Goal: Task Accomplishment & Management: Manage account settings

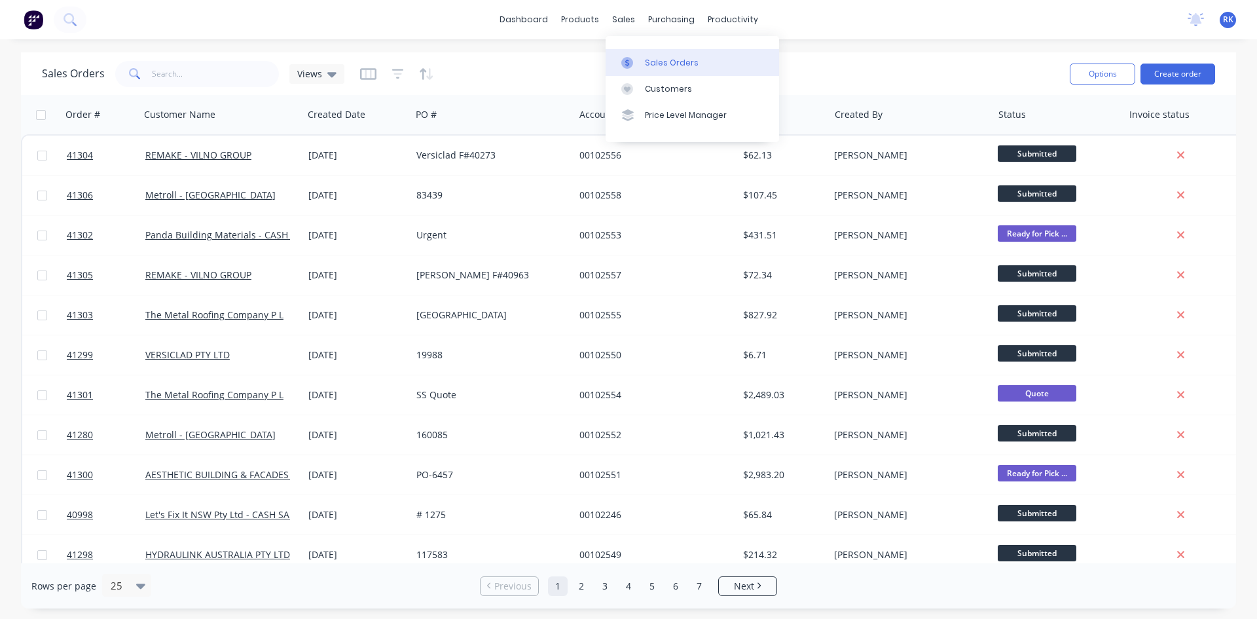
drag, startPoint x: 0, startPoint y: 0, endPoint x: 650, endPoint y: 52, distance: 652.3
click at [627, 20] on div "sales" at bounding box center [624, 20] width 36 height 20
click at [665, 62] on div "Sales Orders" at bounding box center [672, 63] width 54 height 12
click at [1194, 19] on icon at bounding box center [1196, 18] width 12 height 10
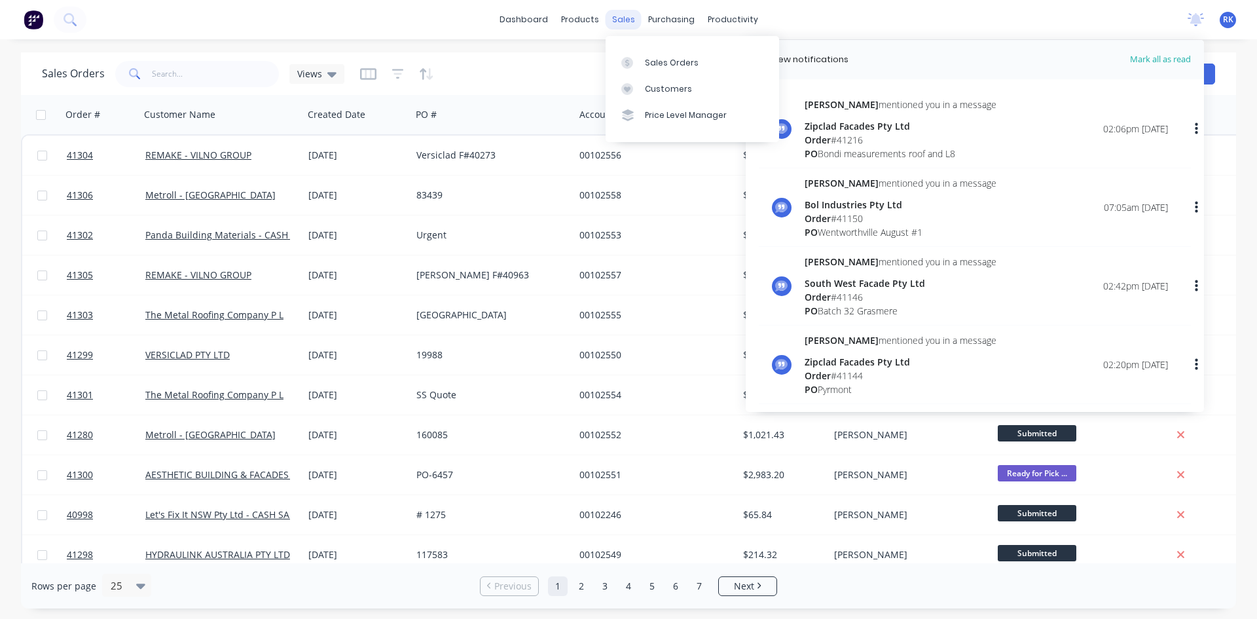
click at [618, 18] on div "sales" at bounding box center [624, 20] width 36 height 20
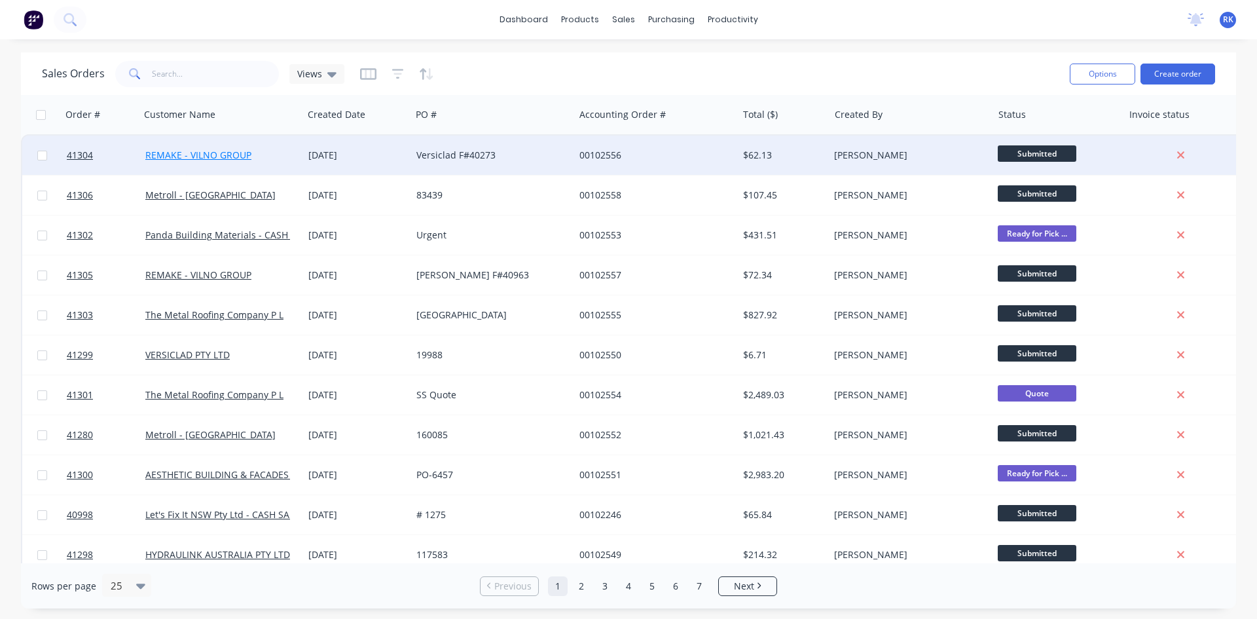
click at [208, 155] on link "REMAKE - VILNO GROUP" at bounding box center [198, 155] width 106 height 12
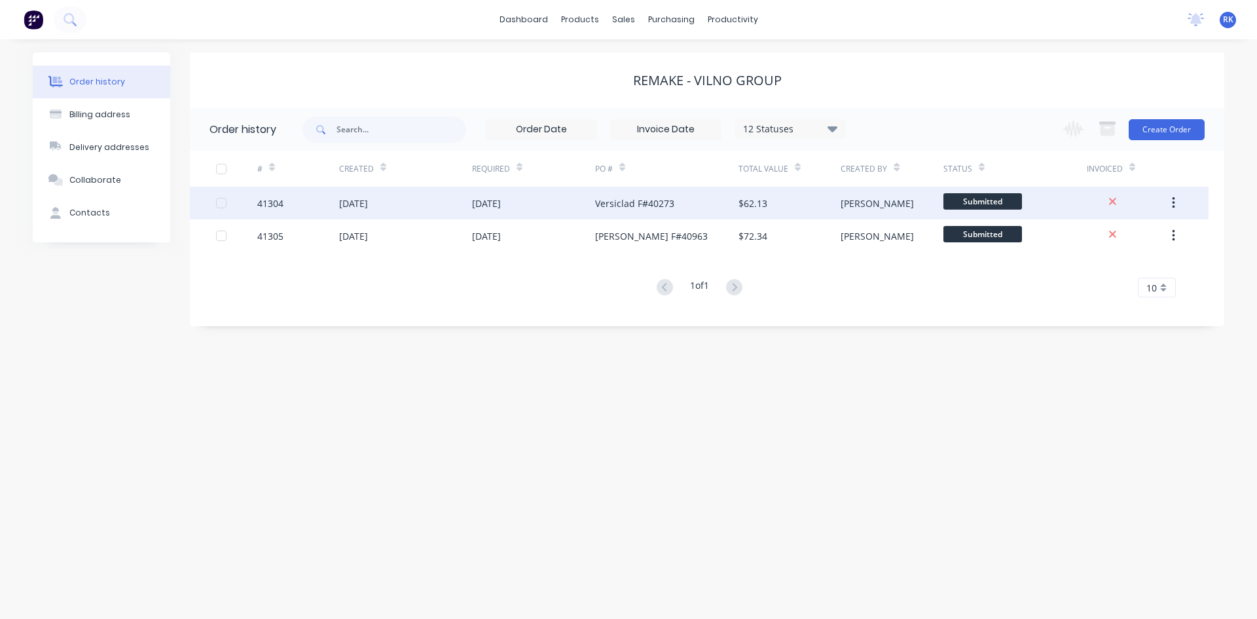
click at [410, 203] on div "[DATE]" at bounding box center [405, 203] width 133 height 33
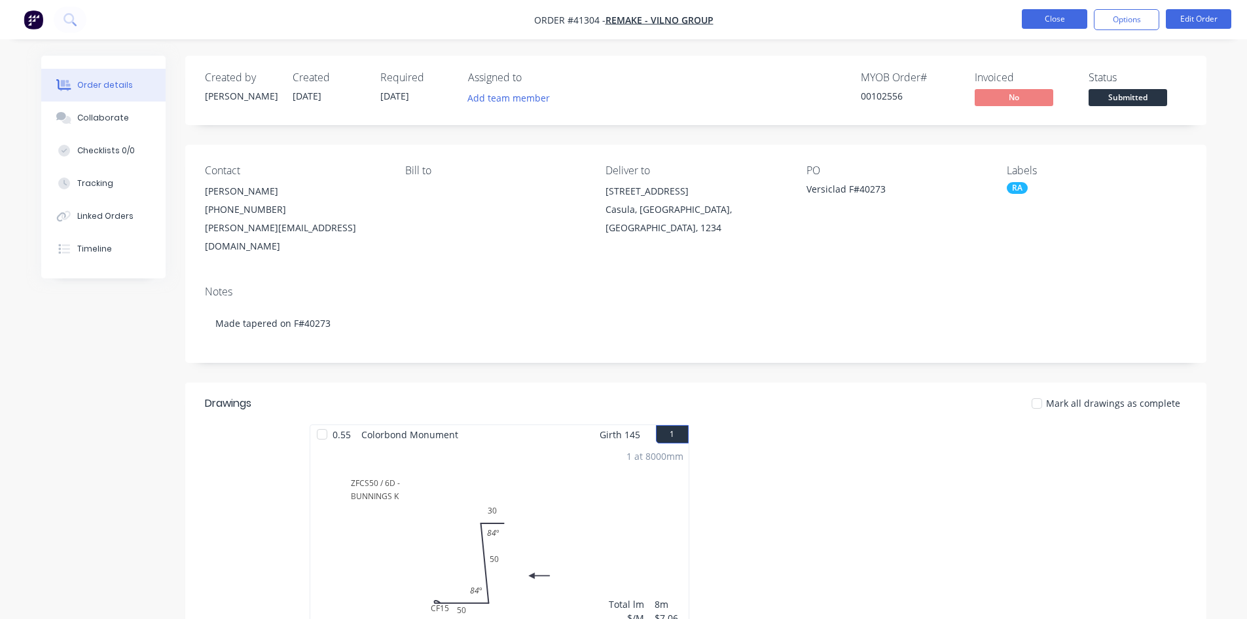
click at [1060, 18] on button "Close" at bounding box center [1054, 19] width 65 height 20
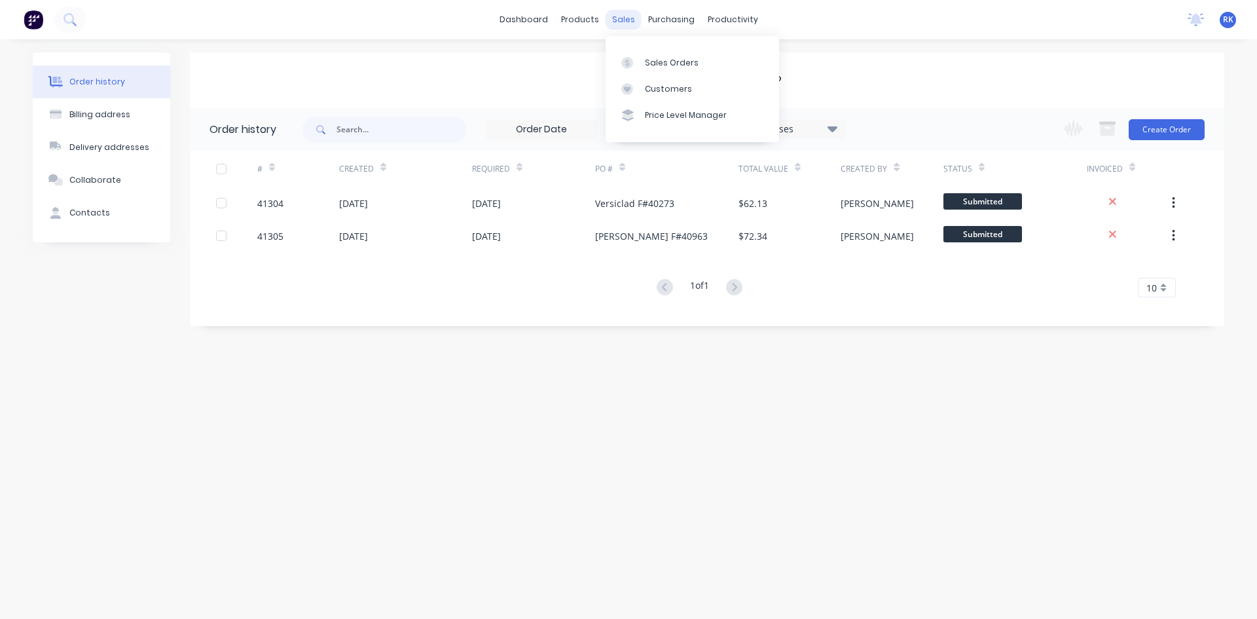
click at [628, 13] on div "sales" at bounding box center [624, 20] width 36 height 20
click at [670, 65] on div "Sales Orders" at bounding box center [672, 63] width 54 height 12
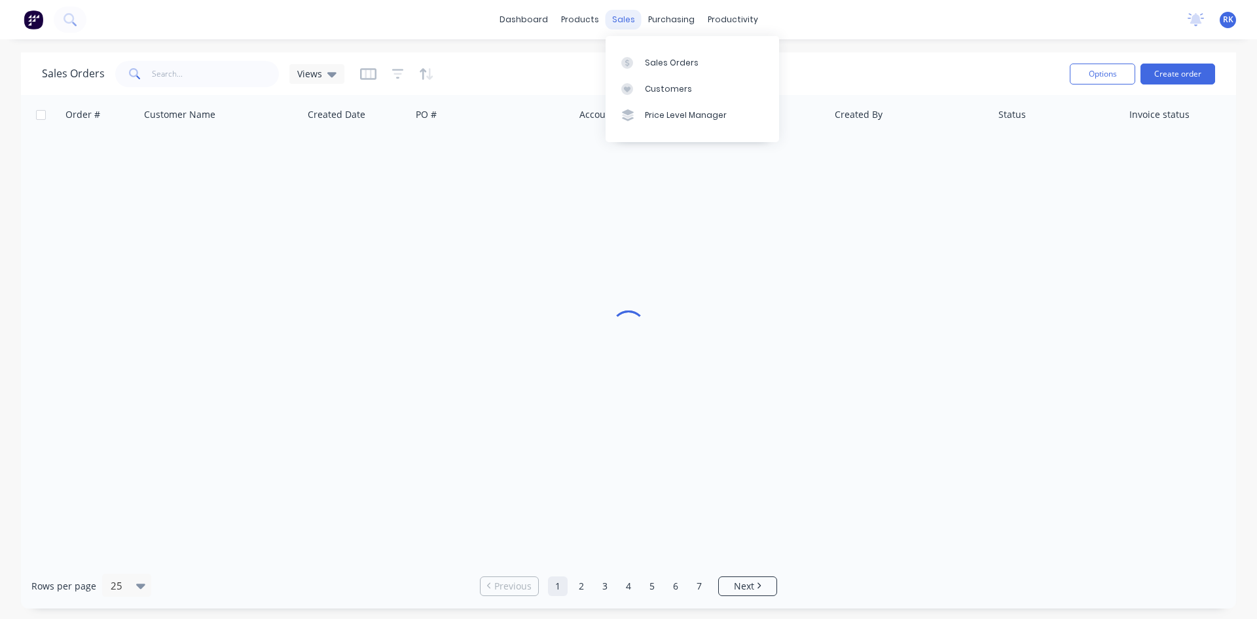
click at [625, 19] on div "sales" at bounding box center [624, 20] width 36 height 20
click at [657, 58] on div "Sales Orders" at bounding box center [672, 63] width 54 height 12
click at [533, 18] on link "dashboard" at bounding box center [524, 20] width 62 height 20
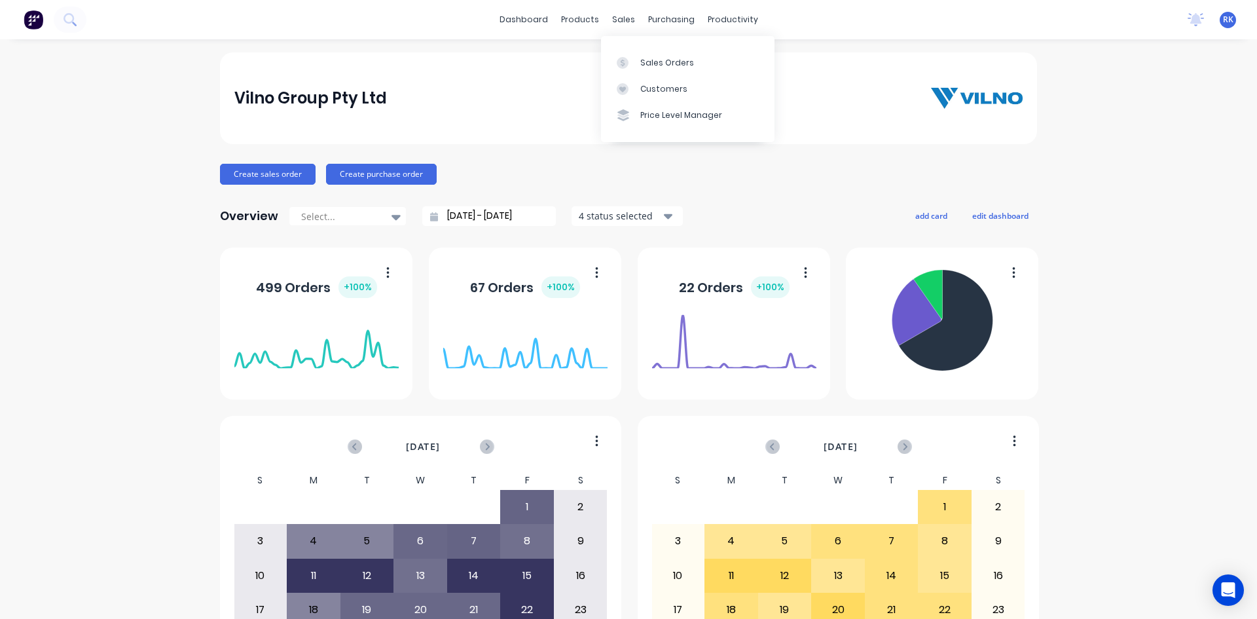
click at [612, 22] on div "sales" at bounding box center [624, 20] width 36 height 20
click at [653, 62] on div "Sales Orders" at bounding box center [667, 63] width 54 height 12
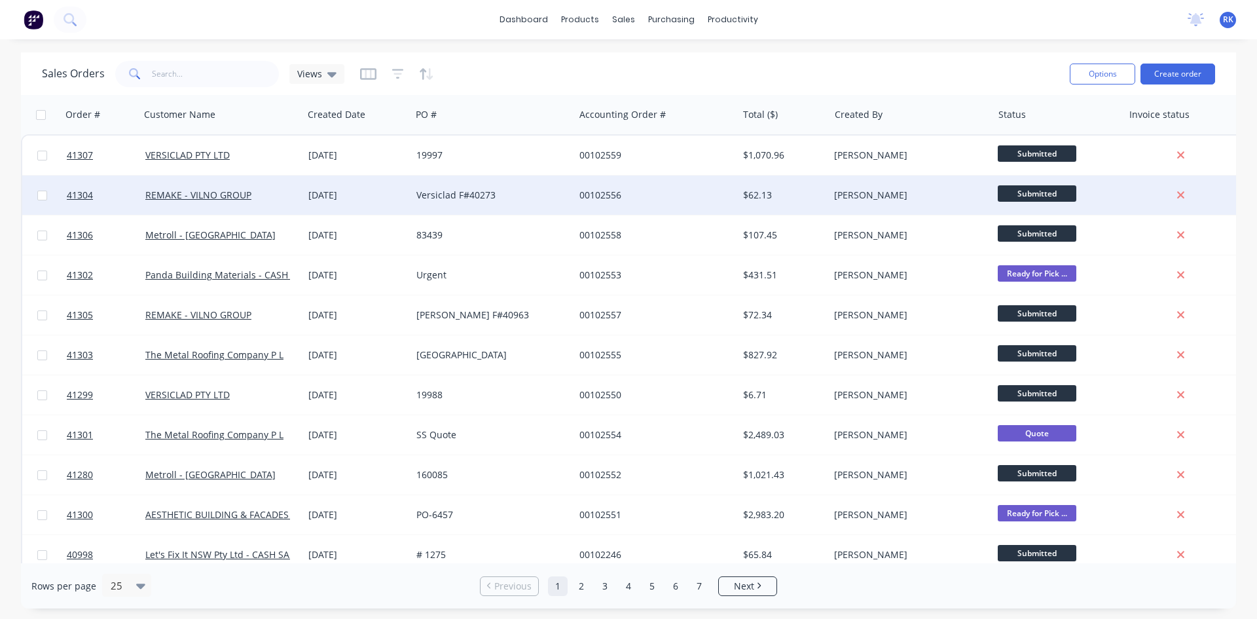
click at [407, 198] on div "[DATE]" at bounding box center [357, 194] width 108 height 39
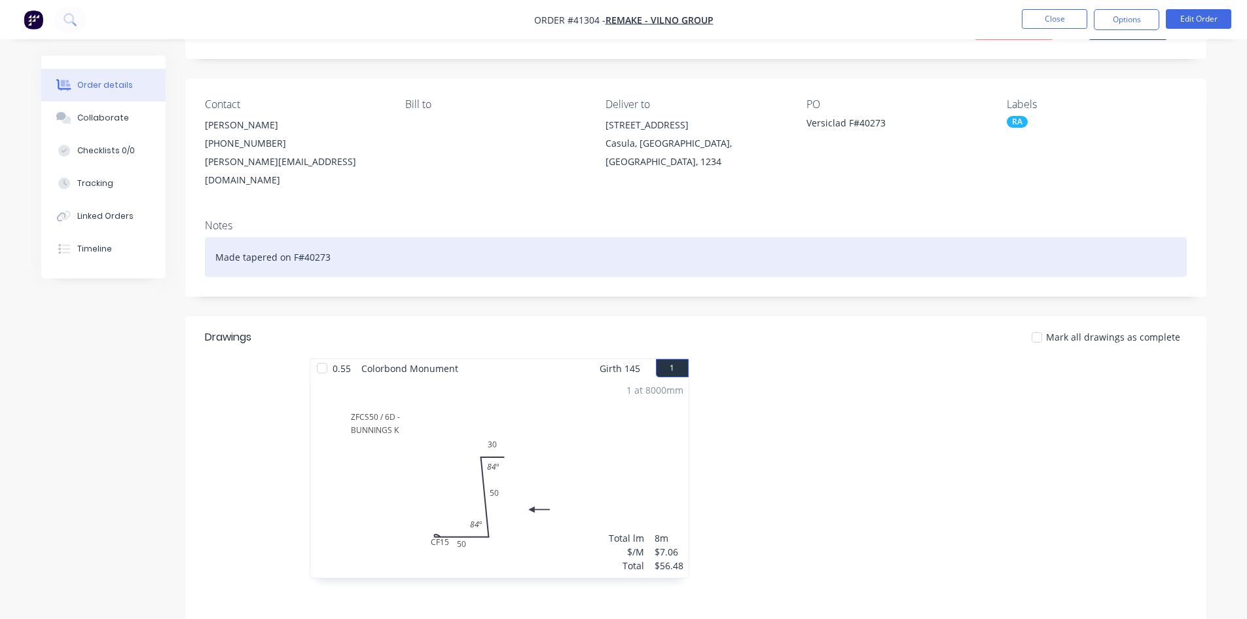
scroll to position [131, 0]
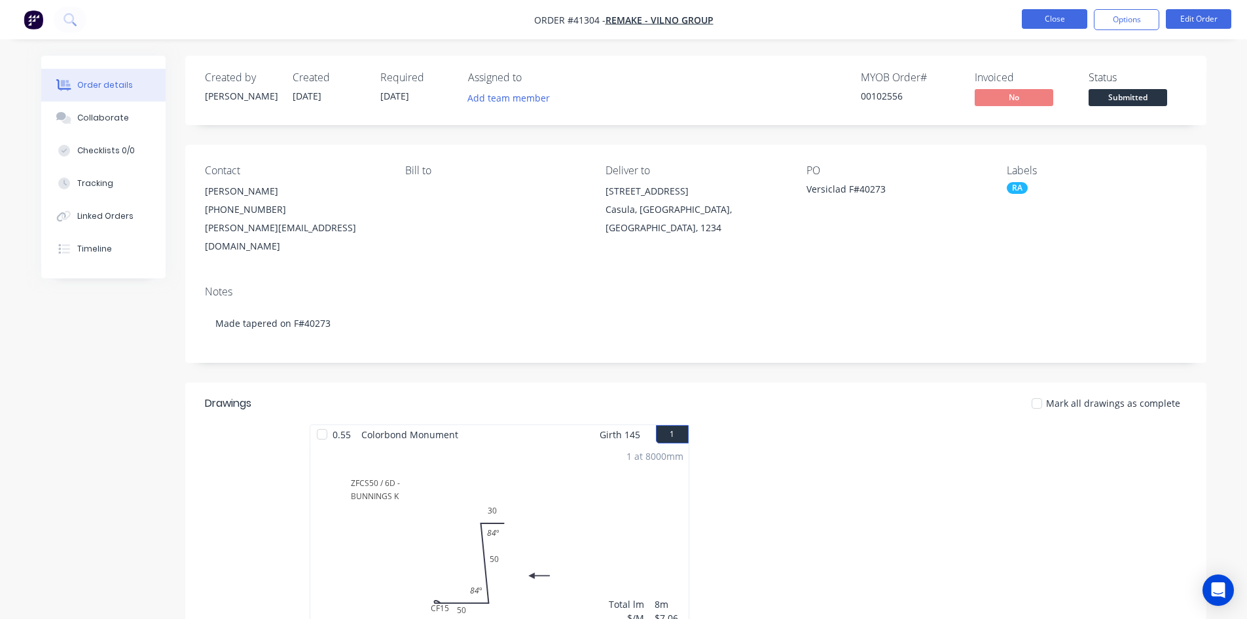
click at [1053, 20] on button "Close" at bounding box center [1054, 19] width 65 height 20
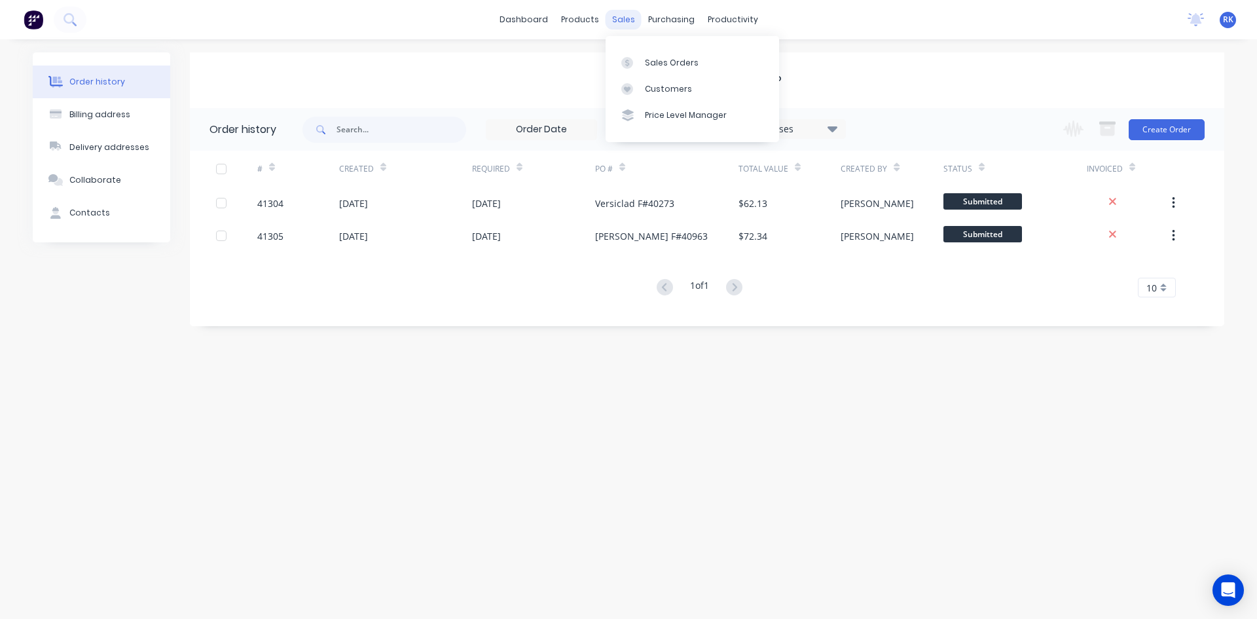
click at [621, 17] on div "sales" at bounding box center [624, 20] width 36 height 20
click at [651, 58] on div "Sales Orders" at bounding box center [672, 63] width 54 height 12
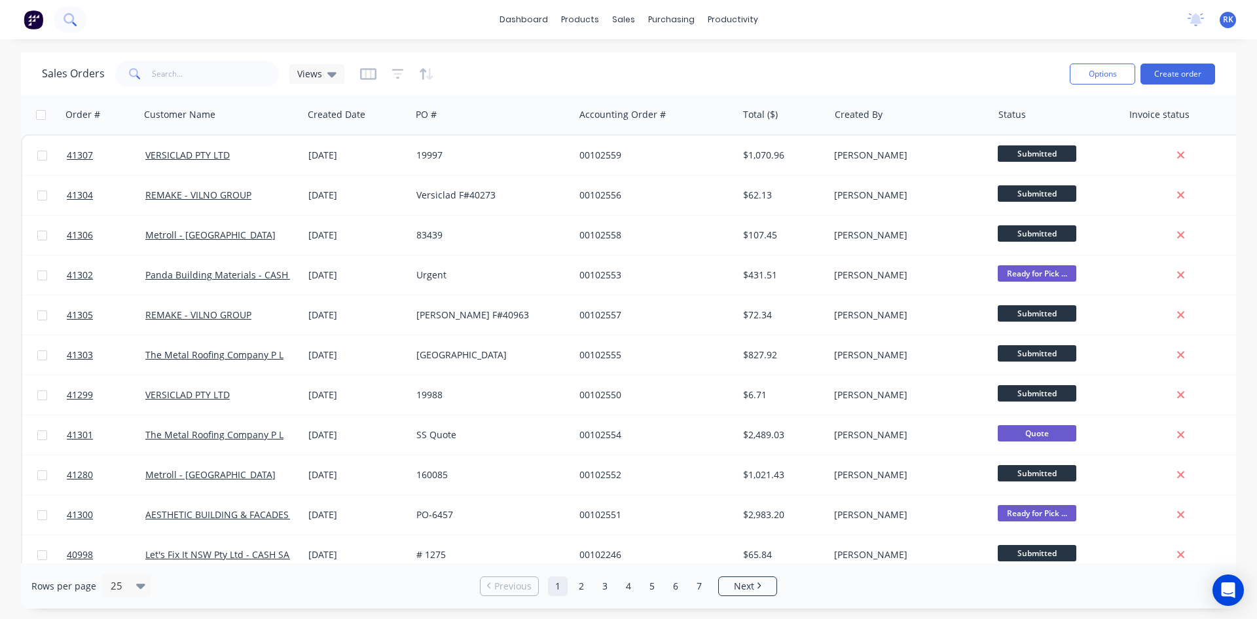
click at [65, 17] on icon at bounding box center [69, 18] width 10 height 10
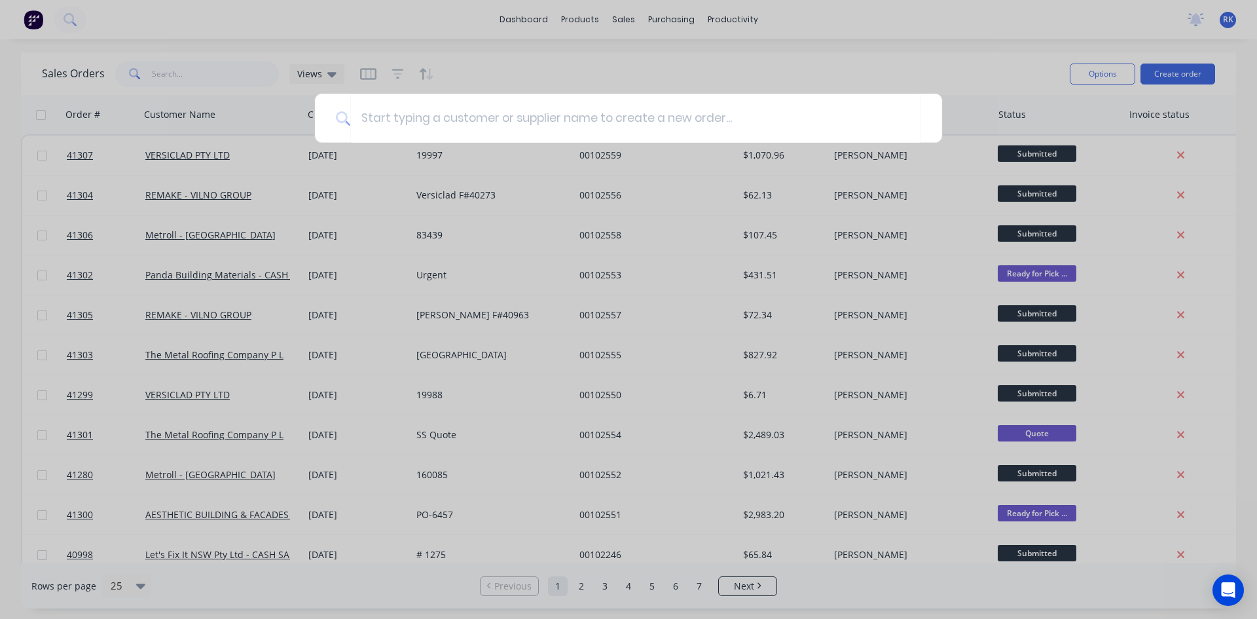
click at [175, 72] on div at bounding box center [628, 309] width 1257 height 619
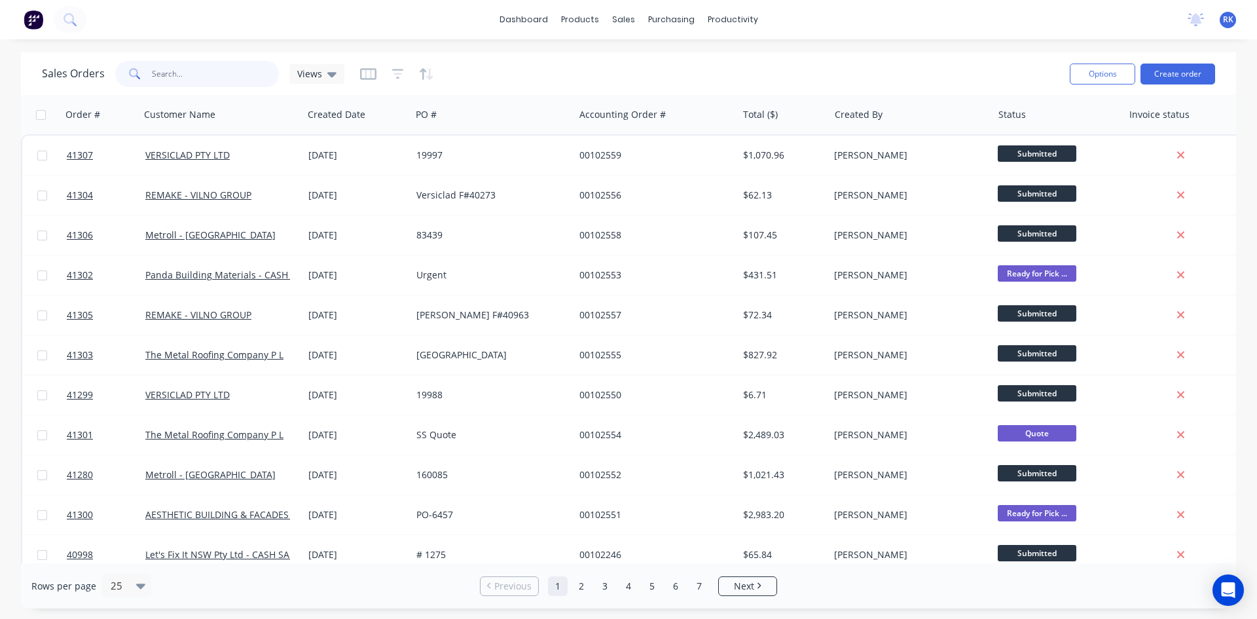
click at [175, 72] on input "text" at bounding box center [216, 74] width 128 height 26
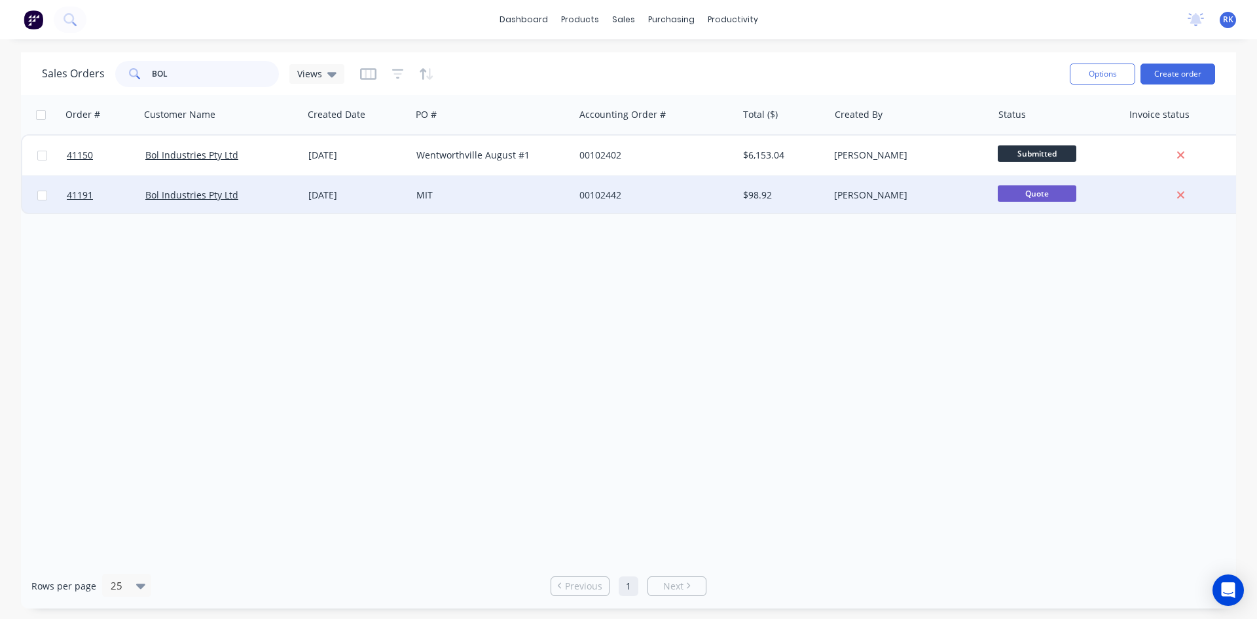
type input "BOL"
click at [449, 197] on div "MIT" at bounding box center [488, 195] width 145 height 13
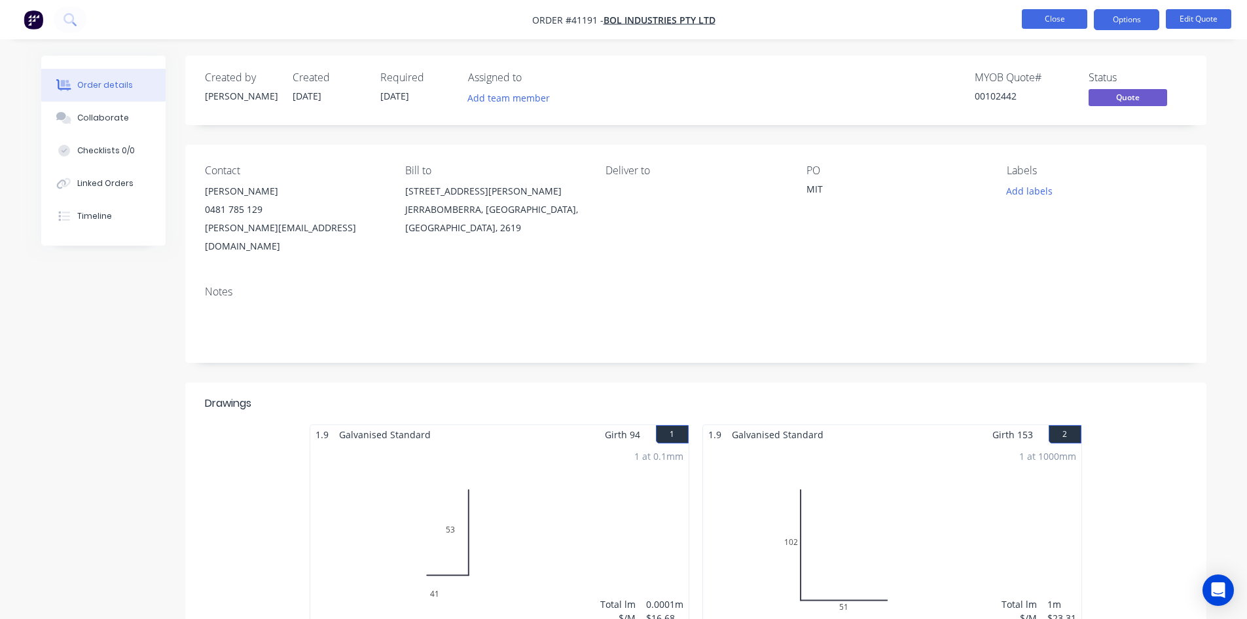
click at [1060, 18] on button "Close" at bounding box center [1054, 19] width 65 height 20
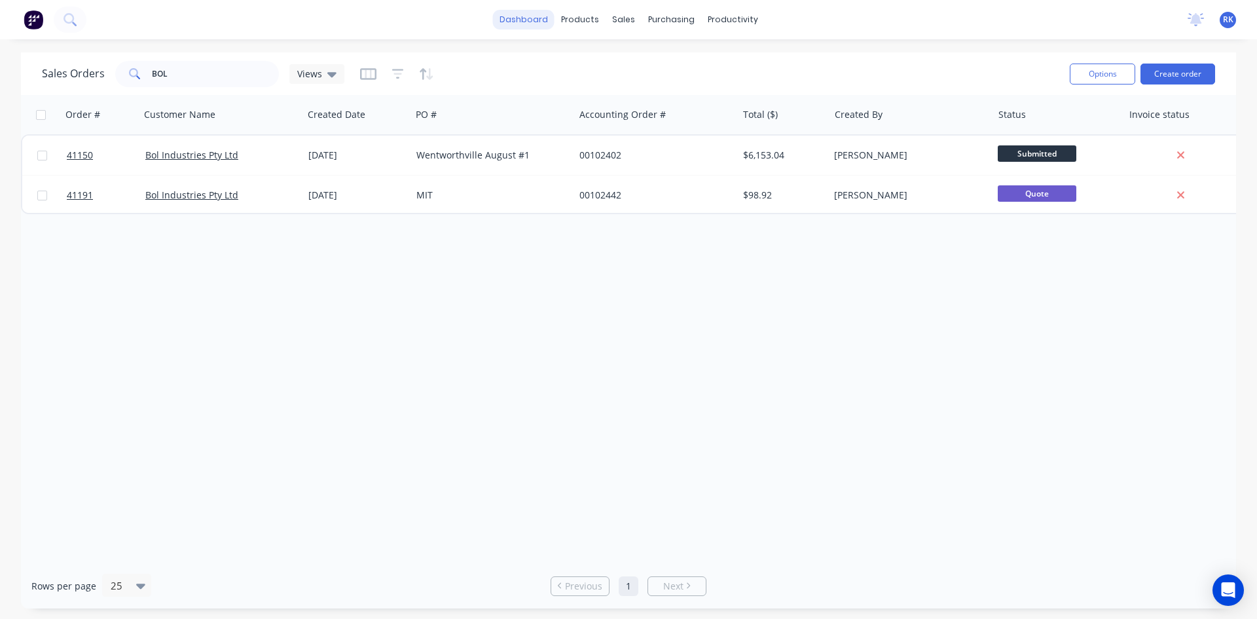
click at [513, 17] on link "dashboard" at bounding box center [524, 20] width 62 height 20
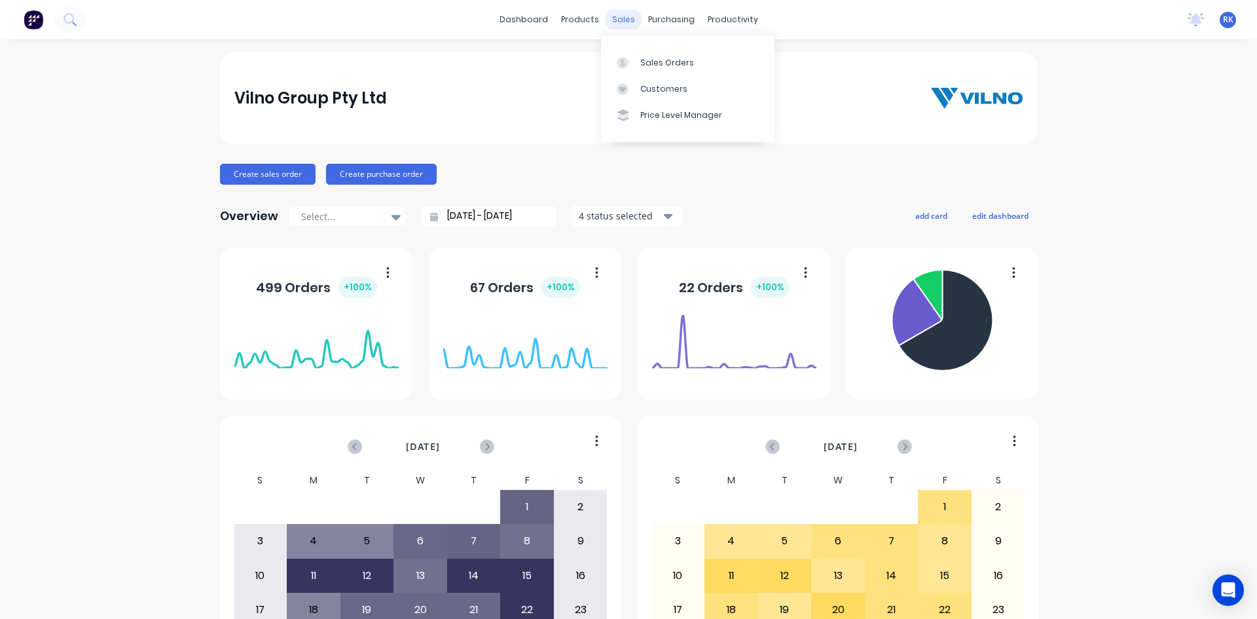
click at [623, 21] on div "sales" at bounding box center [624, 20] width 36 height 20
click at [656, 57] on div "Sales Orders" at bounding box center [667, 63] width 54 height 12
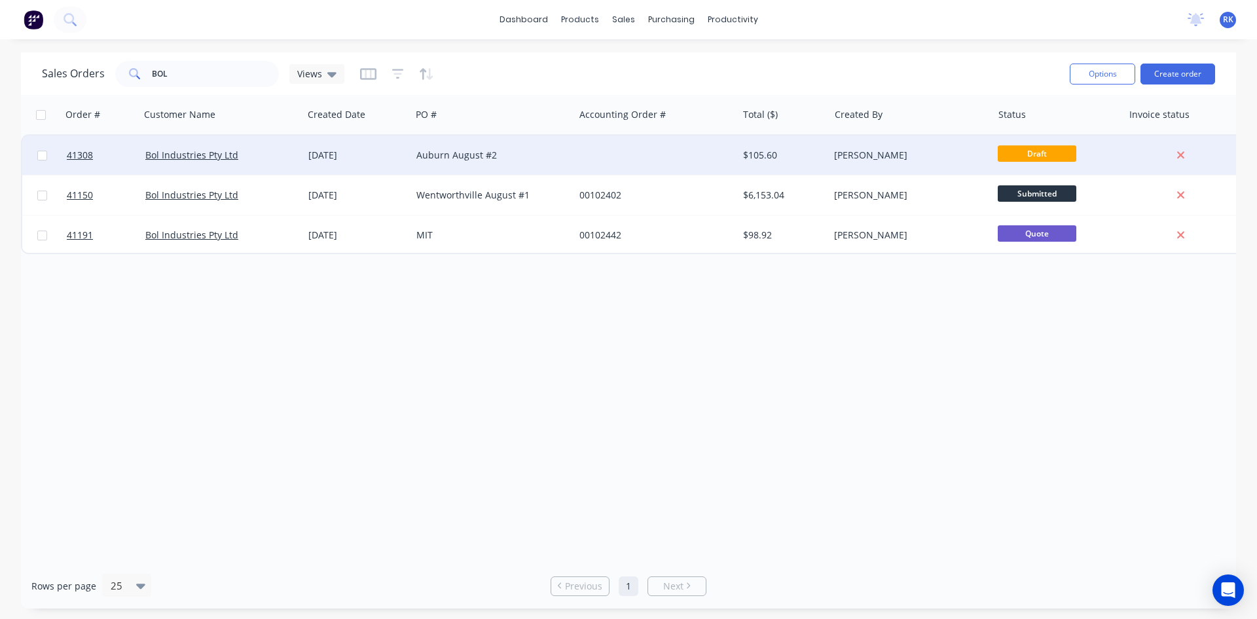
click at [502, 157] on div "Auburn August #2" at bounding box center [488, 155] width 145 height 13
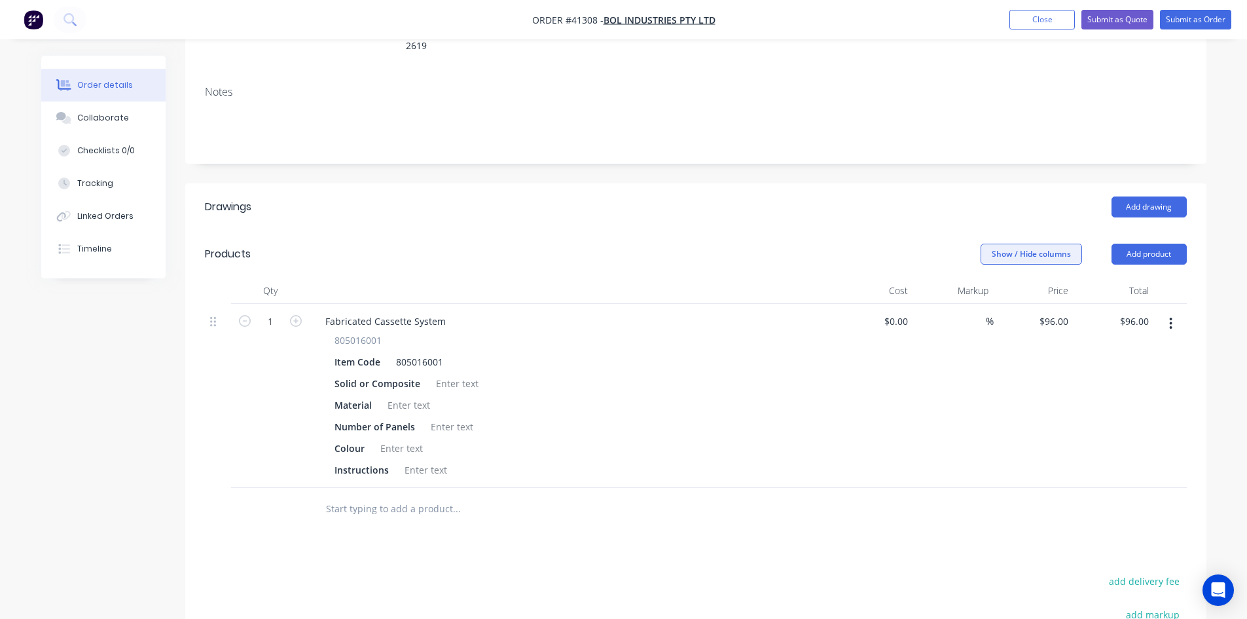
scroll to position [262, 0]
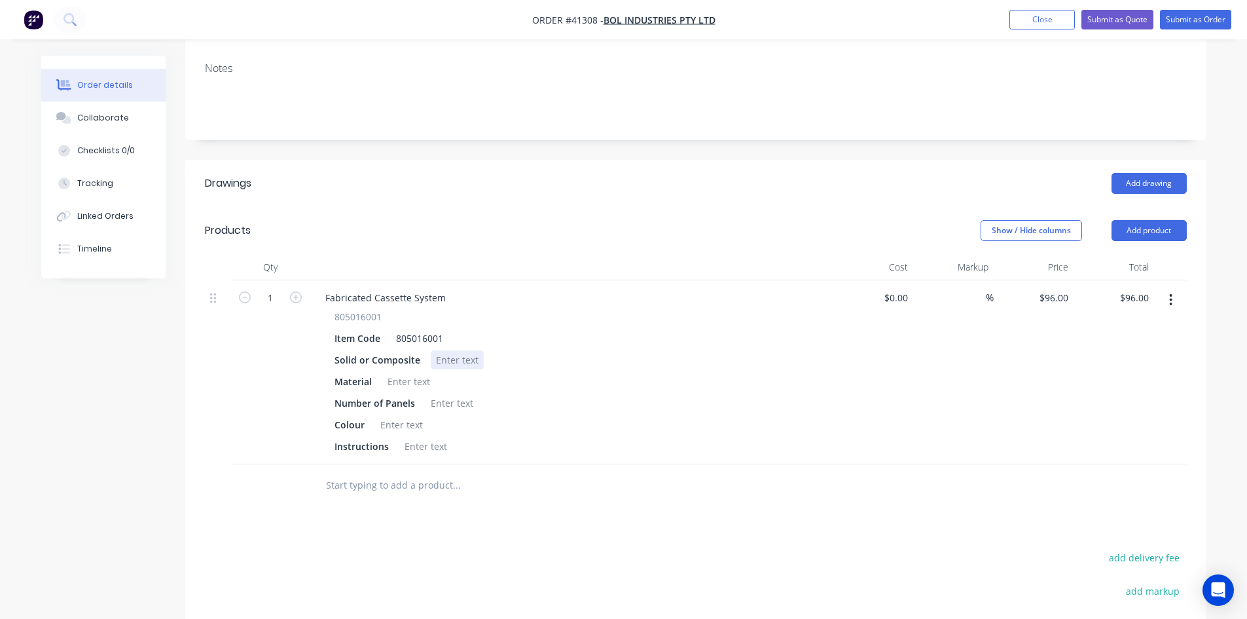
click at [452, 350] on div at bounding box center [457, 359] width 53 height 19
click at [404, 372] on div at bounding box center [408, 381] width 53 height 19
click at [458, 394] on div at bounding box center [452, 403] width 53 height 19
click at [397, 415] on div at bounding box center [401, 424] width 53 height 19
click at [422, 437] on div at bounding box center [425, 446] width 53 height 19
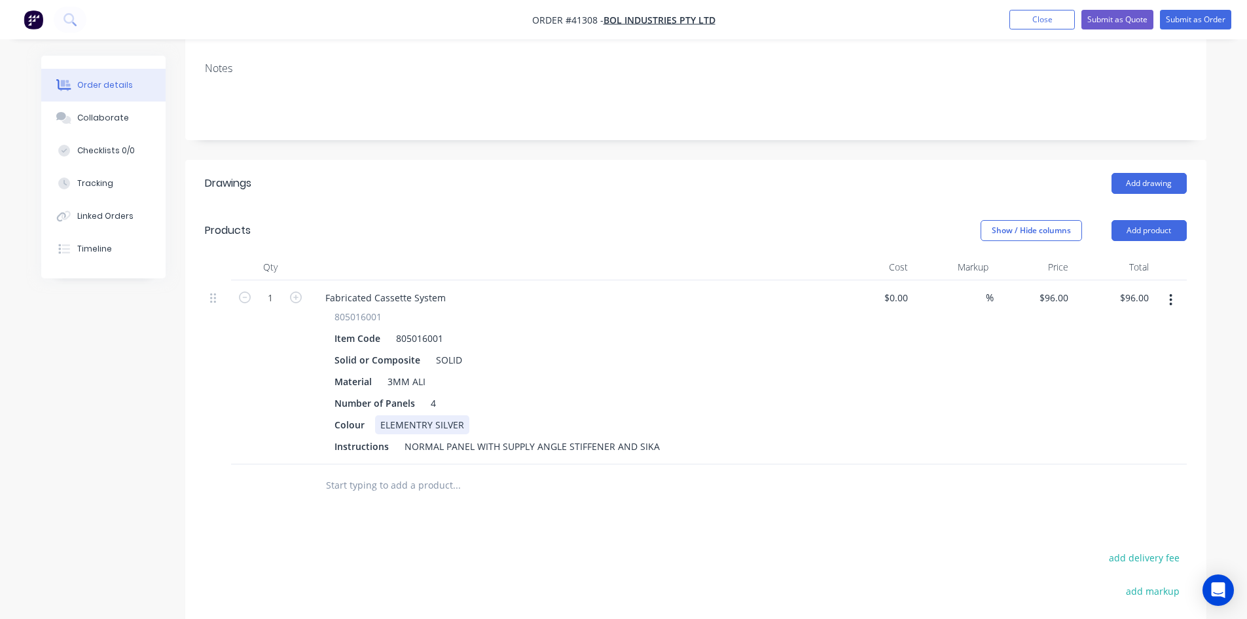
click at [727, 377] on div "805016001 Item Code 805016001 Solid or Composite SOLID Material 3MM ALI Number …" at bounding box center [571, 383] width 513 height 146
click at [124, 121] on button "Collaborate" at bounding box center [103, 117] width 124 height 33
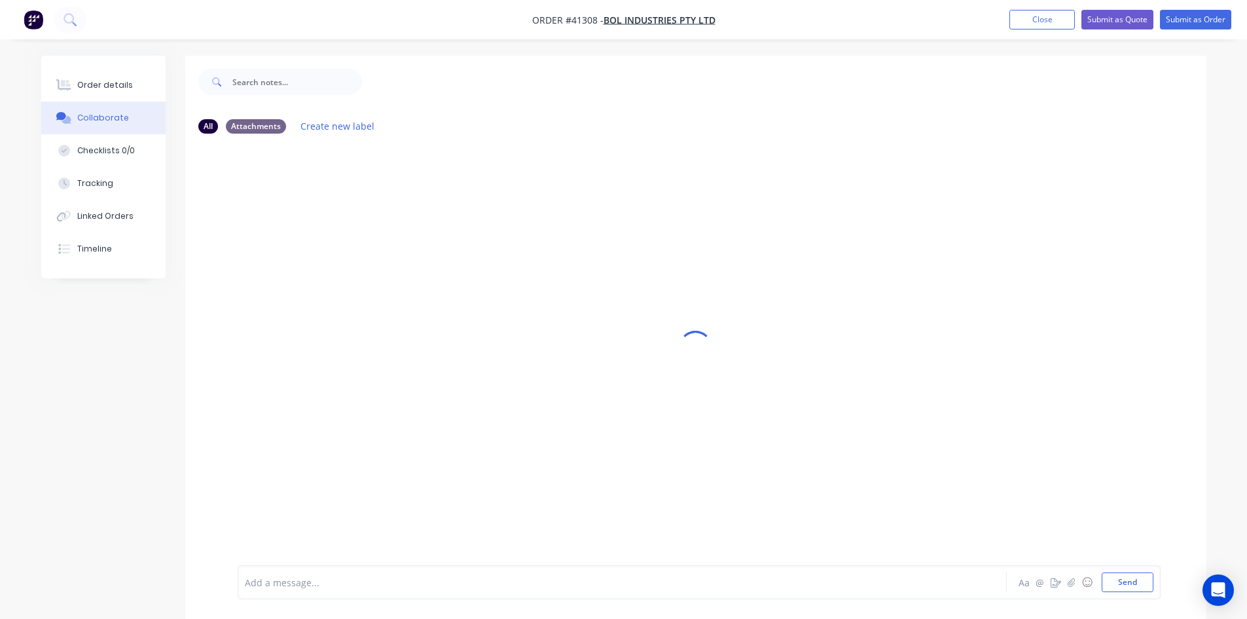
click at [354, 578] on div at bounding box center [586, 583] width 681 height 14
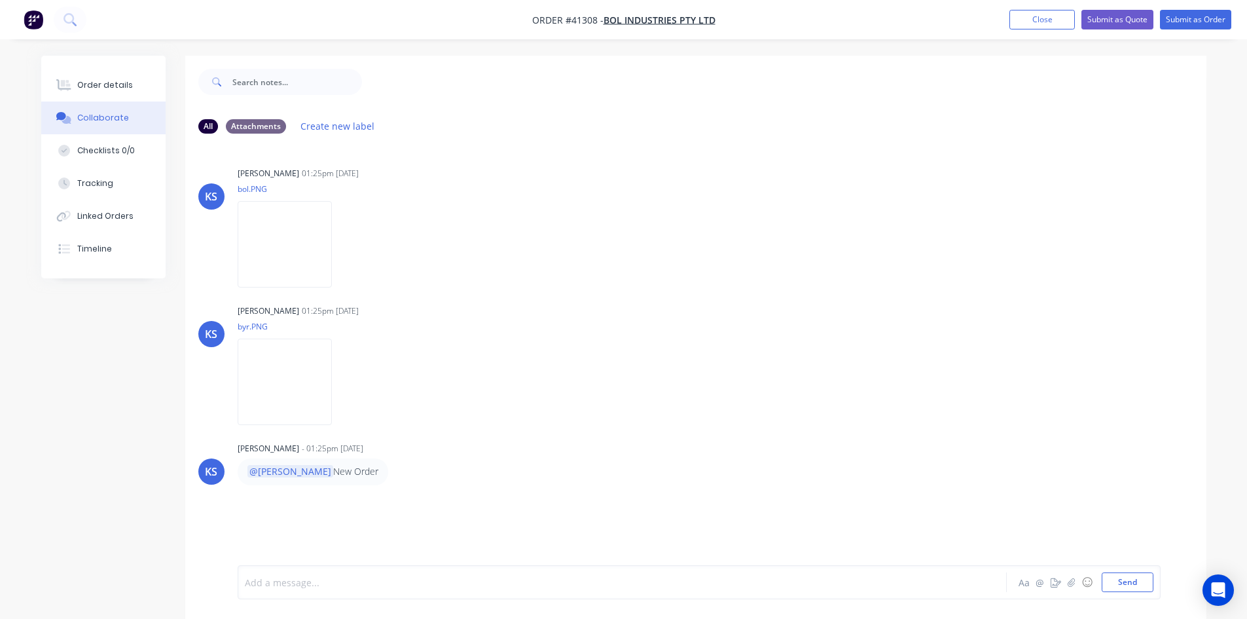
click at [354, 578] on div at bounding box center [586, 583] width 681 height 14
click at [1137, 579] on button "Send" at bounding box center [1128, 582] width 52 height 20
click at [735, 464] on div "KS [PERSON_NAME] - 01:25pm [DATE] @[PERSON_NAME] New Order" at bounding box center [695, 462] width 1021 height 46
click at [295, 244] on img at bounding box center [285, 244] width 94 height 86
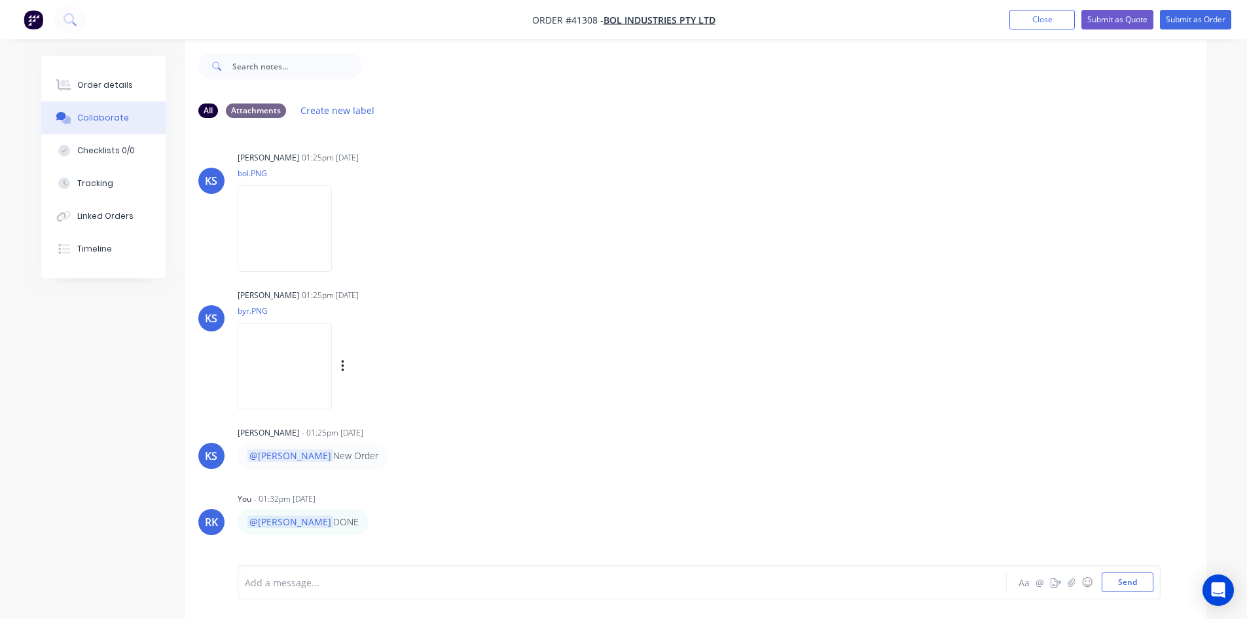
scroll to position [20, 0]
click at [282, 352] on img at bounding box center [285, 362] width 94 height 86
click at [583, 344] on div "[PERSON_NAME] 01:25pm [DATE] byr.PNG Labels Download" at bounding box center [442, 341] width 409 height 118
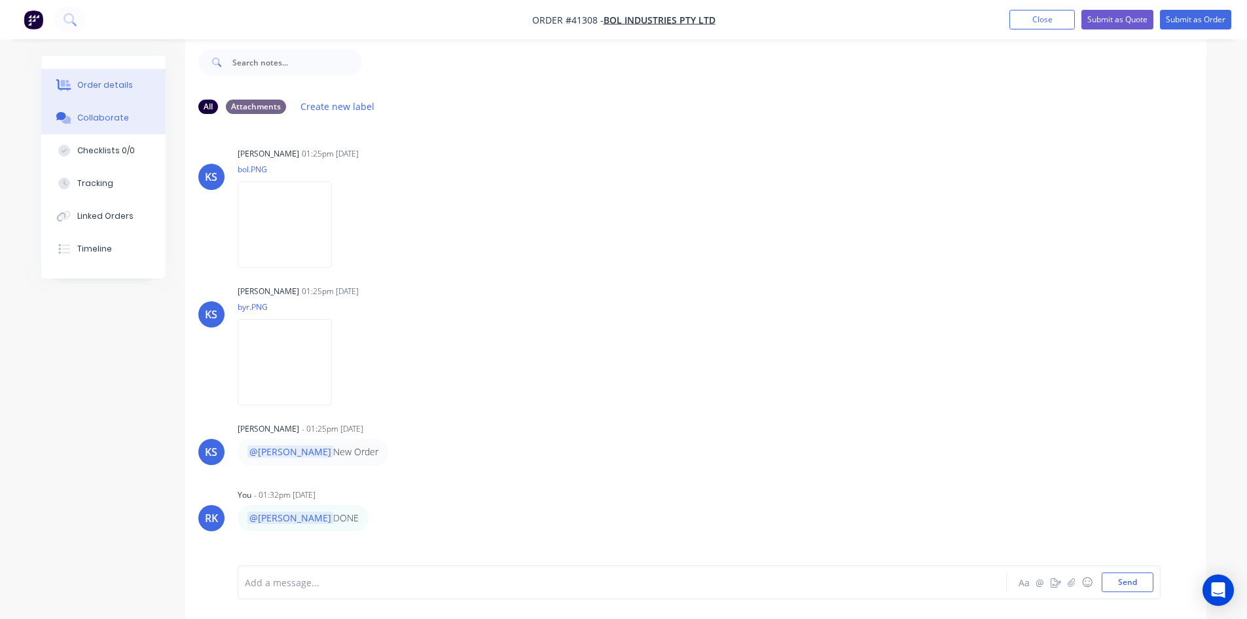
click at [96, 84] on div "Order details" at bounding box center [105, 85] width 56 height 12
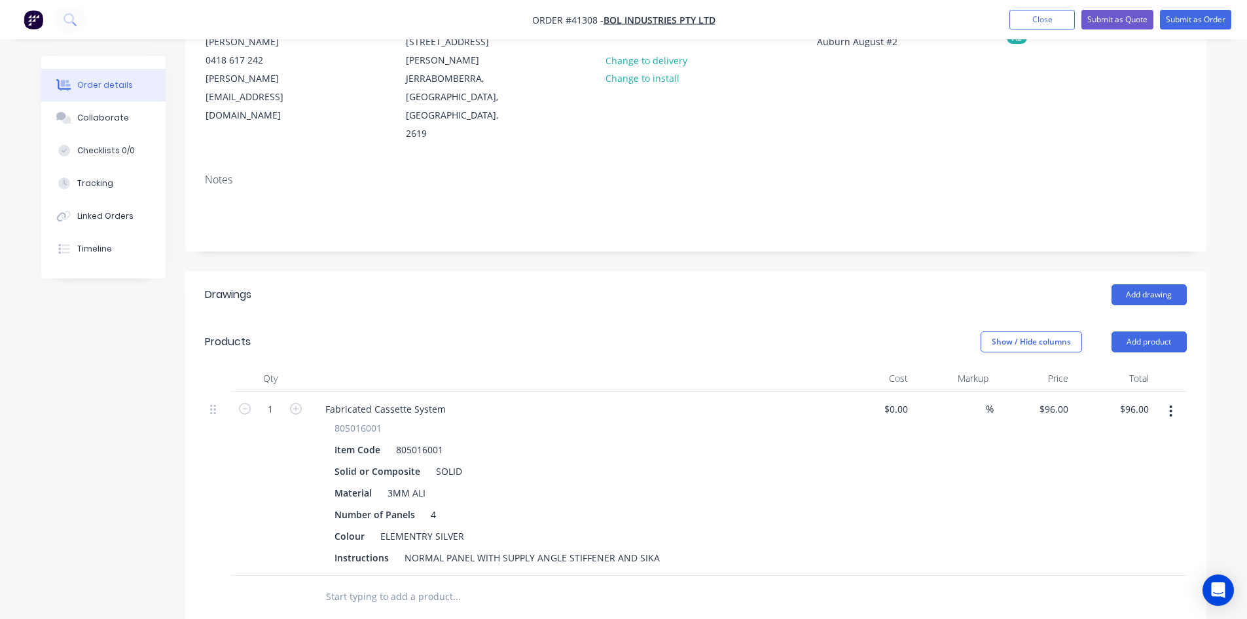
scroll to position [282, 0]
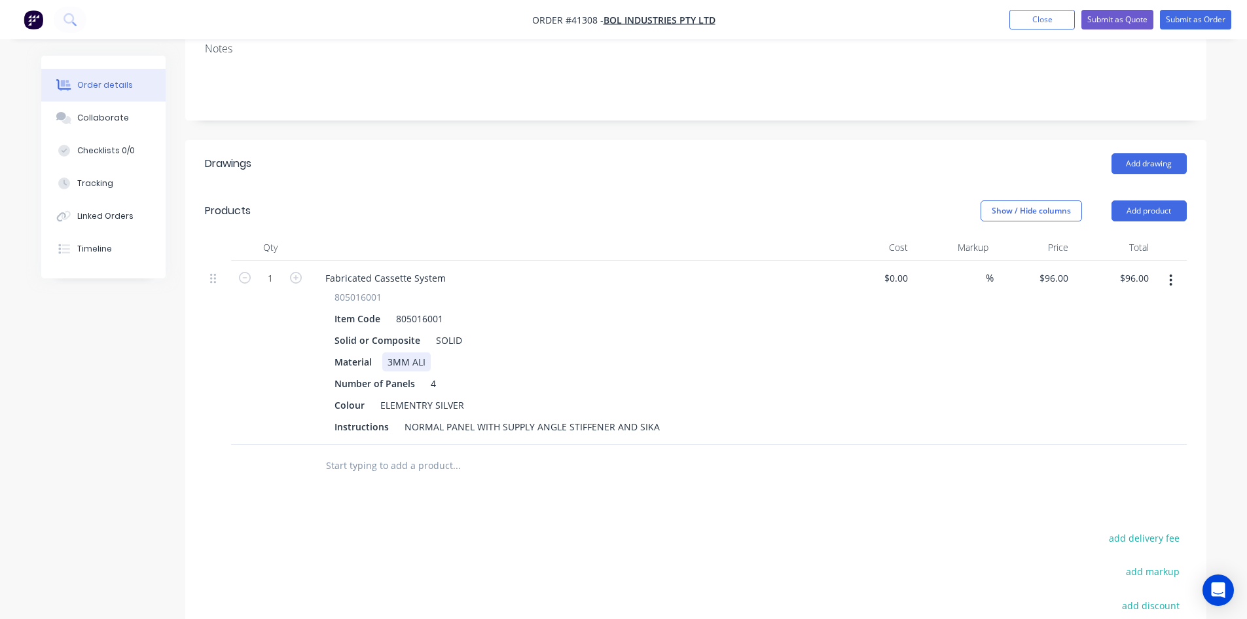
click at [826, 331] on div "805016001 Item Code 805016001 Solid or Composite SOLID Material 3MM ALI Number …" at bounding box center [571, 363] width 513 height 146
click at [711, 290] on div "805016001" at bounding box center [572, 297] width 474 height 14
click at [1050, 22] on button "Close" at bounding box center [1042, 20] width 65 height 20
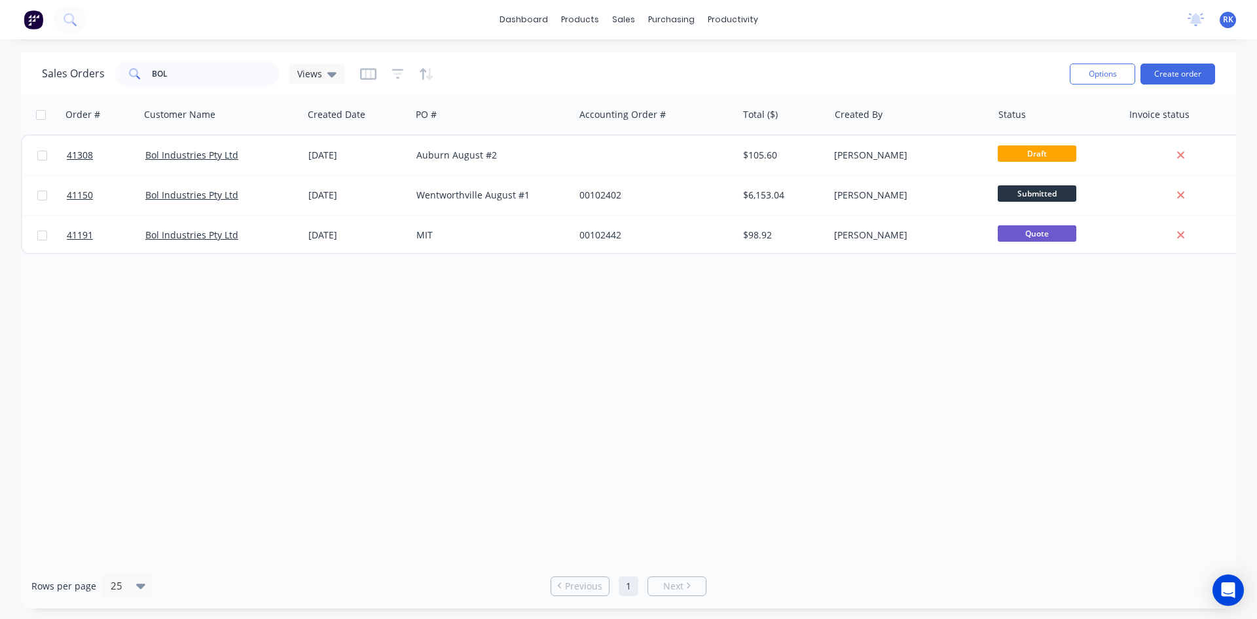
click at [663, 449] on div "Order # Customer Name Created Date PO # Accounting Order # Total ($) Created By…" at bounding box center [628, 329] width 1215 height 468
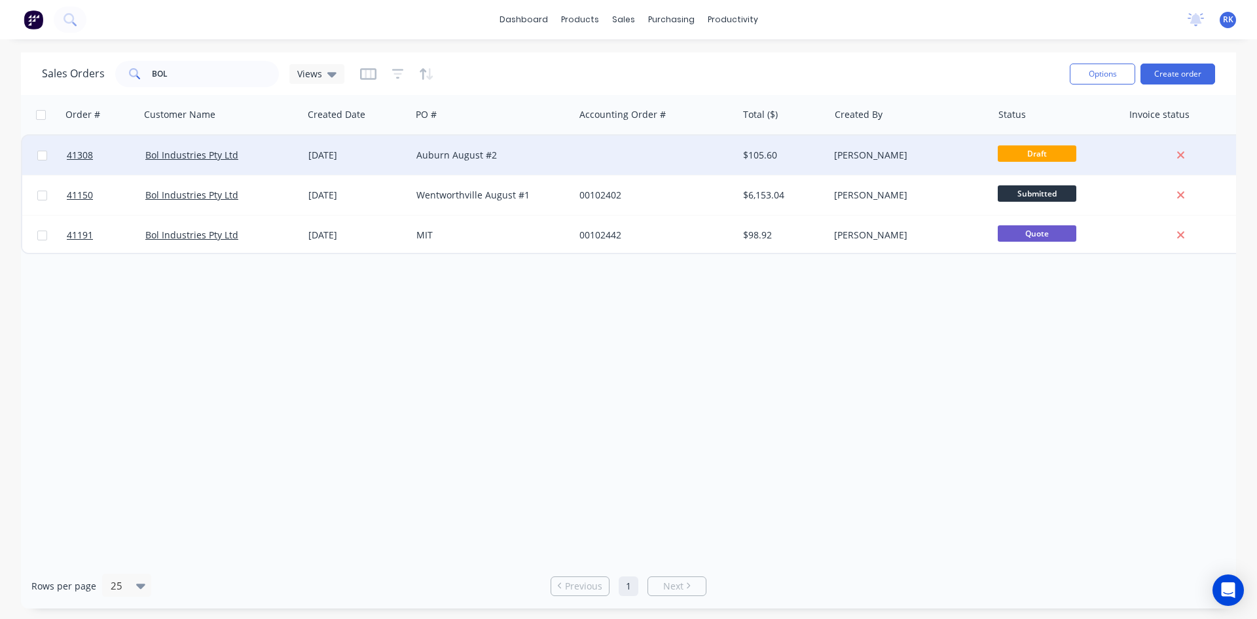
click at [771, 160] on div "$105.60" at bounding box center [781, 155] width 77 height 13
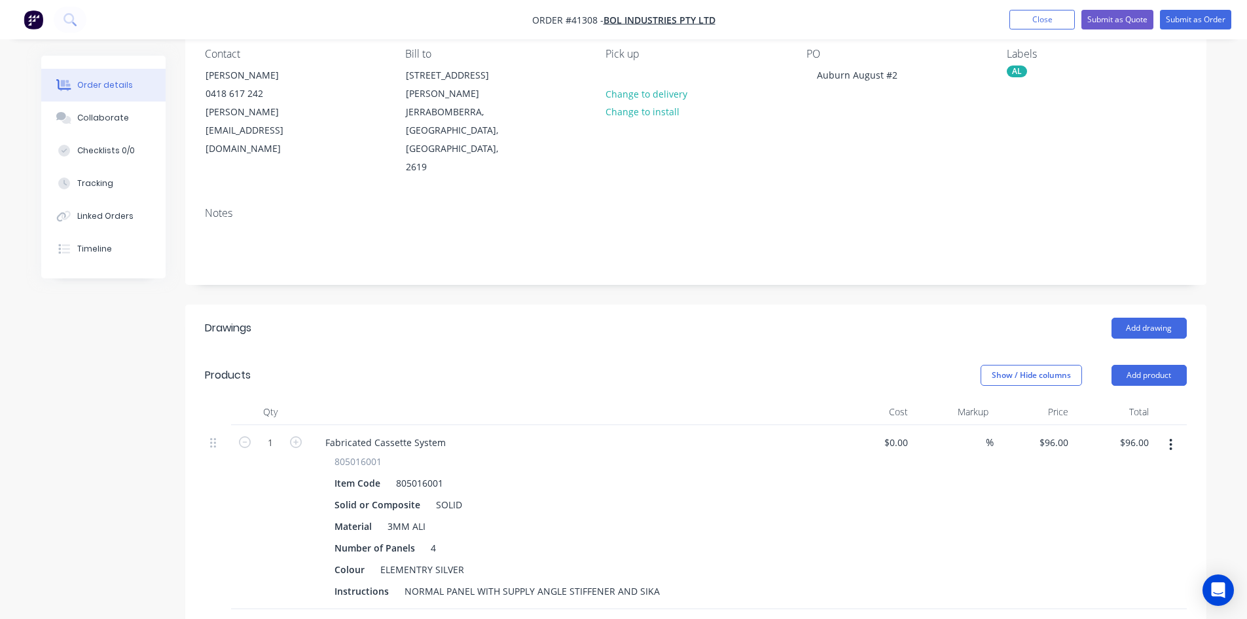
scroll to position [131, 0]
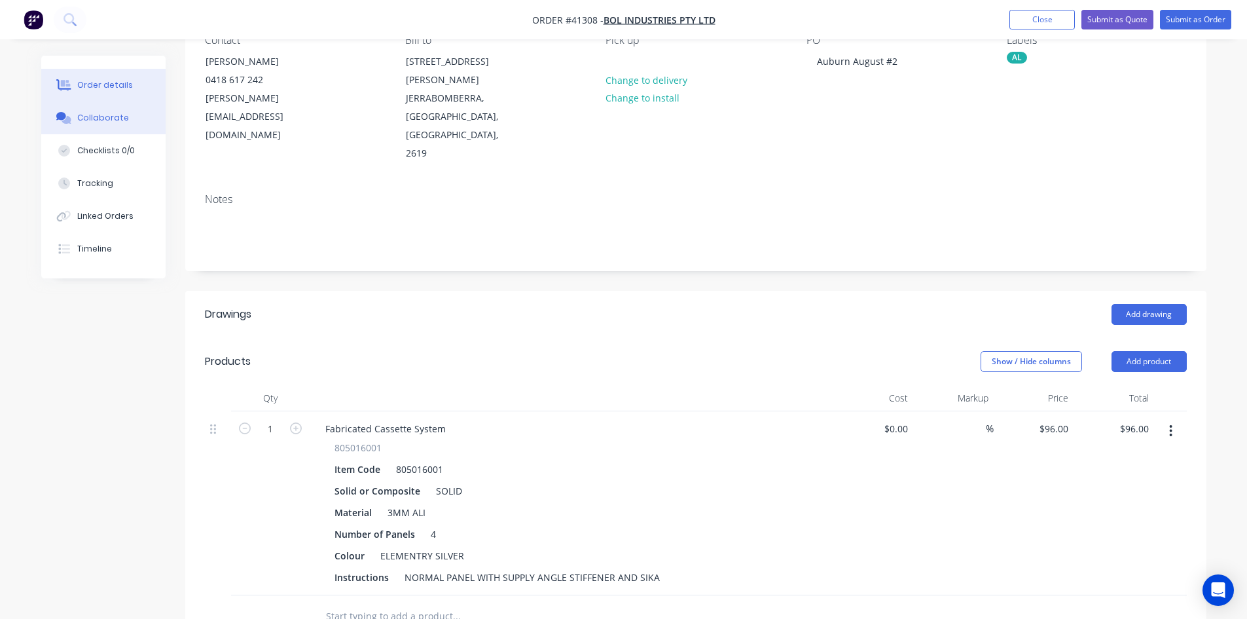
click at [81, 110] on button "Collaborate" at bounding box center [103, 117] width 124 height 33
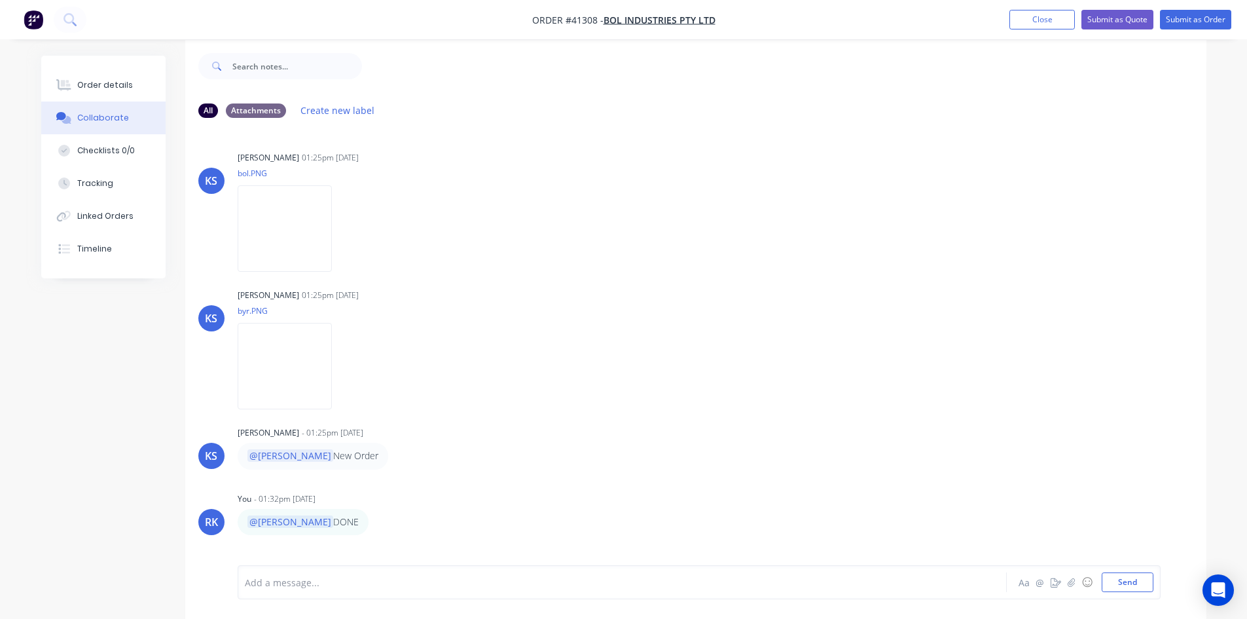
scroll to position [20, 0]
click at [306, 348] on img at bounding box center [285, 362] width 94 height 86
click at [486, 280] on div "KS [PERSON_NAME] 01:25pm [DATE] bol.PNG Labels Download KS [PERSON_NAME] 01:25p…" at bounding box center [695, 334] width 1021 height 421
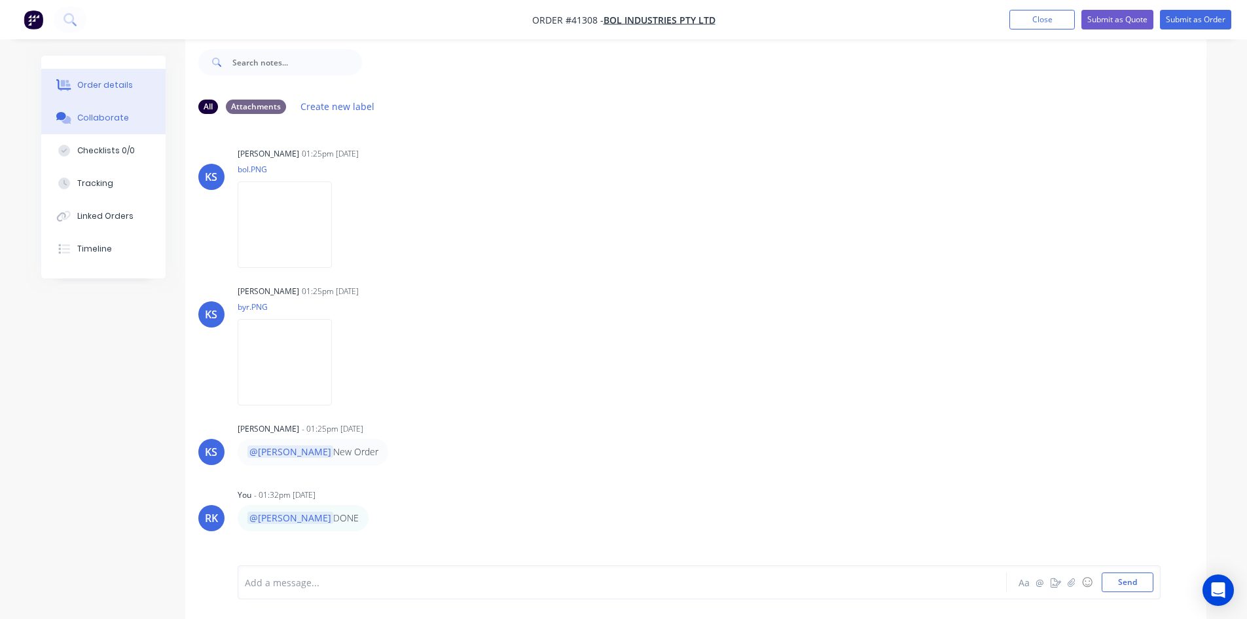
click at [109, 81] on div "Order details" at bounding box center [105, 85] width 56 height 12
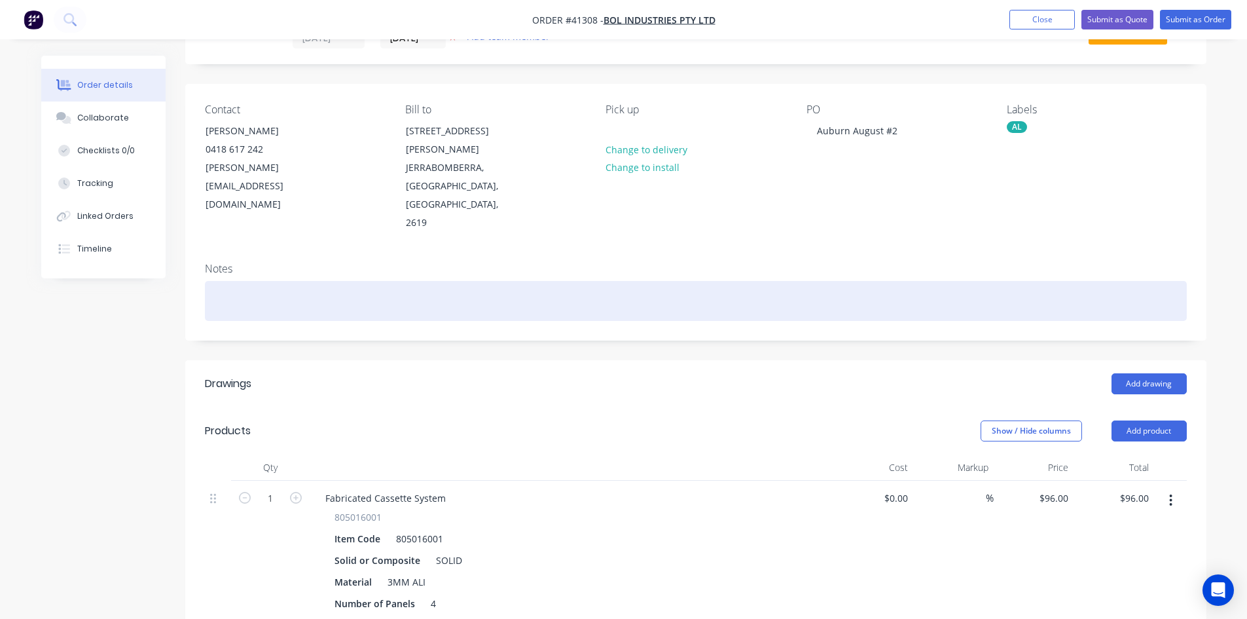
scroll to position [85, 0]
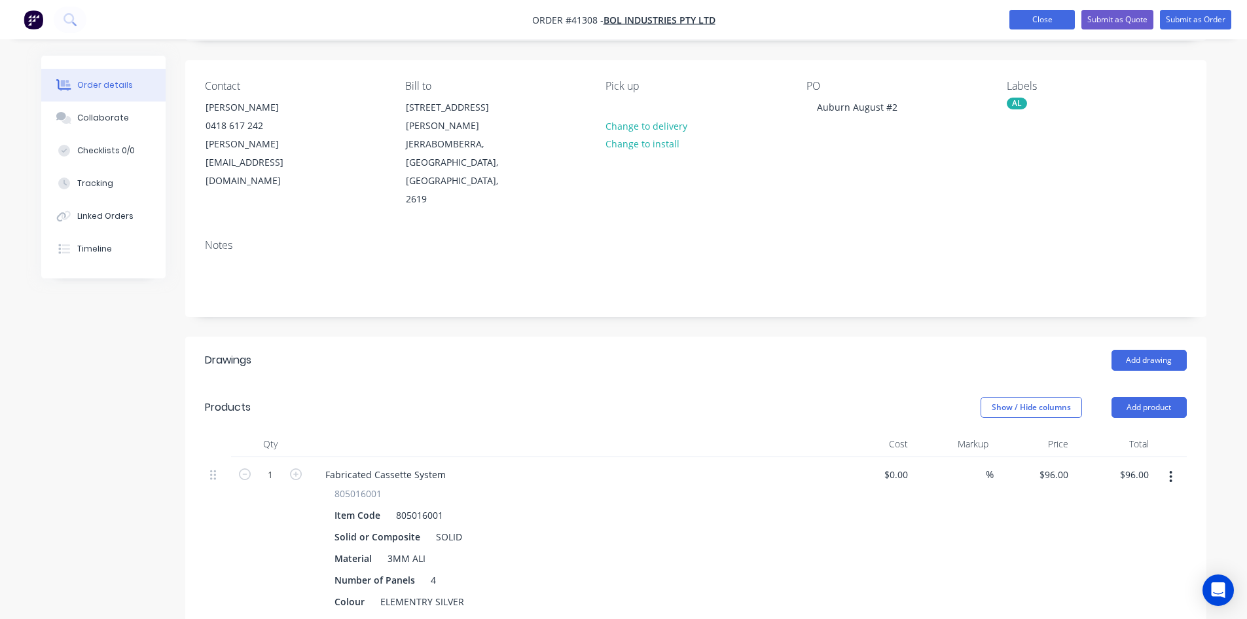
click at [1041, 22] on button "Close" at bounding box center [1042, 20] width 65 height 20
